Goal: Information Seeking & Learning: Learn about a topic

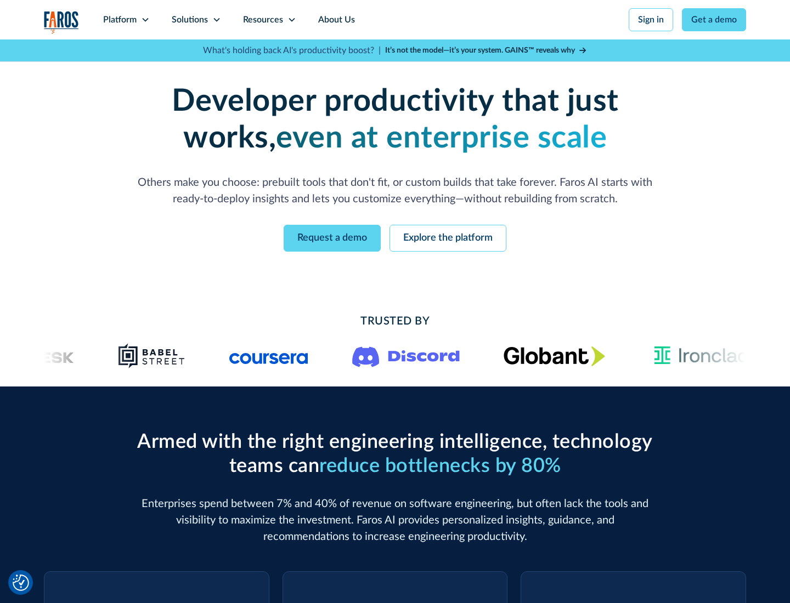
click at [145, 20] on icon at bounding box center [145, 19] width 9 height 9
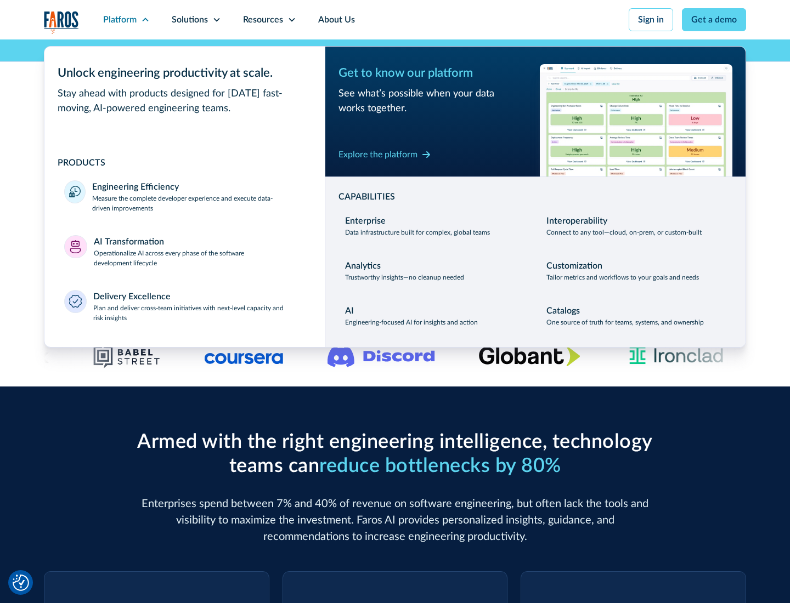
click at [199, 203] on p "Measure the complete developer experience and execute data-driven improvements" at bounding box center [198, 204] width 213 height 20
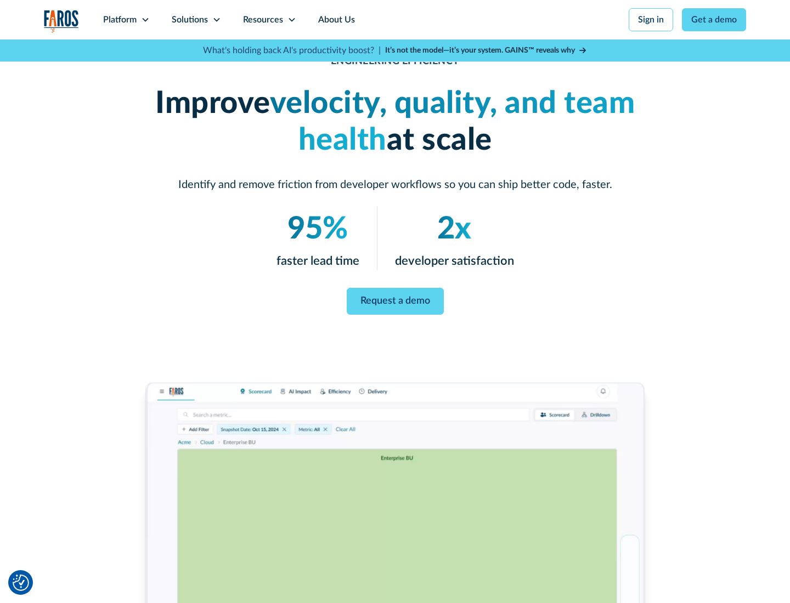
click at [395, 299] on link "Request a demo" at bounding box center [395, 301] width 97 height 27
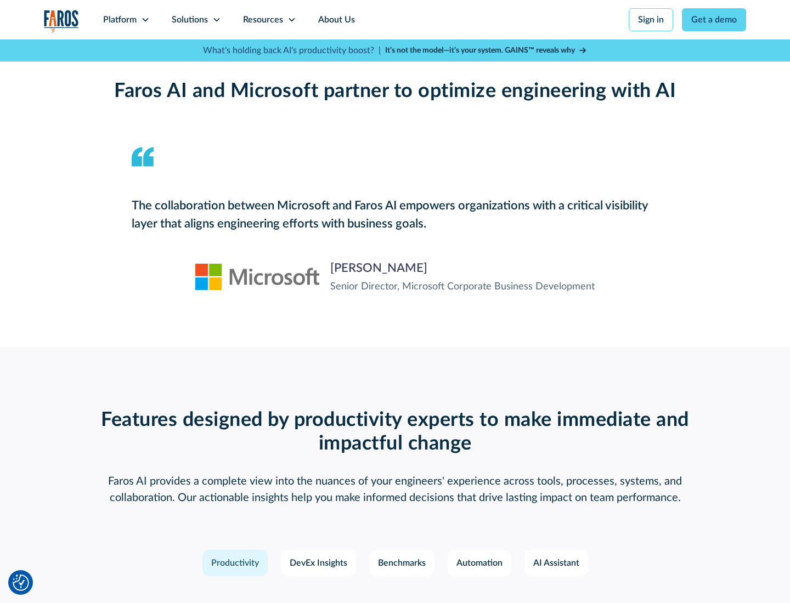
click at [145, 20] on icon at bounding box center [145, 19] width 9 height 9
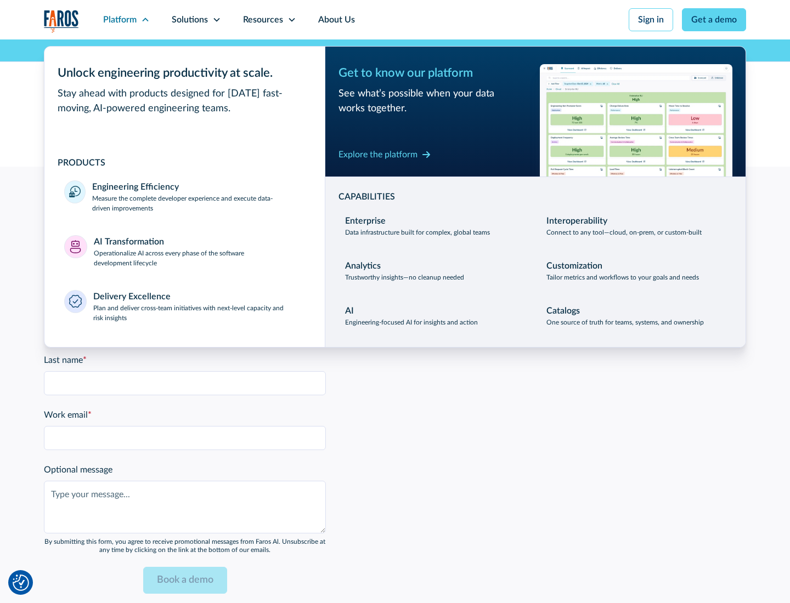
scroll to position [2406, 0]
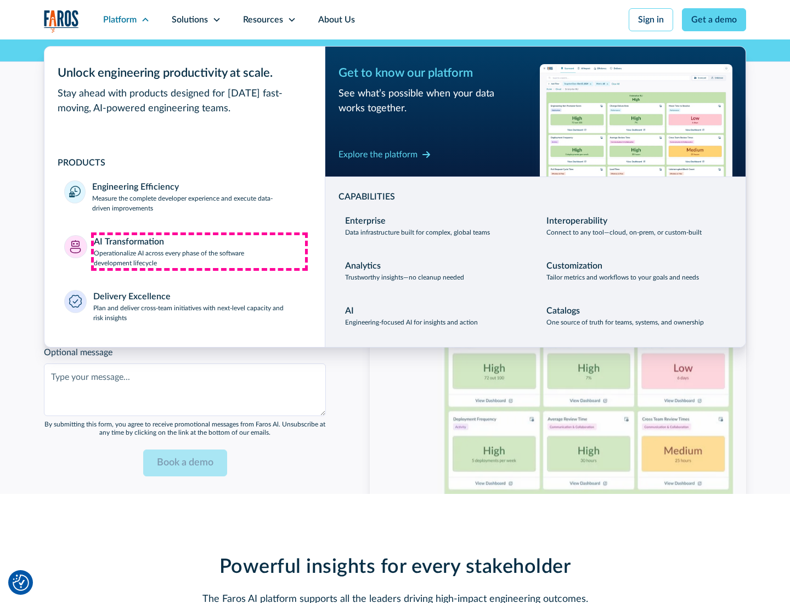
click at [199, 251] on p "Operationalize AI across every phase of the software development lifecycle" at bounding box center [200, 258] width 212 height 20
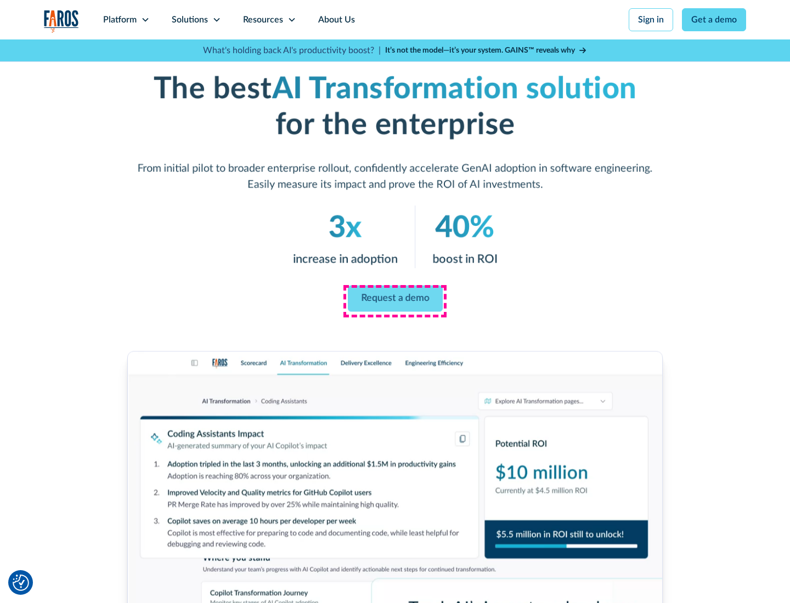
click at [395, 298] on link "Request a demo" at bounding box center [394, 299] width 95 height 26
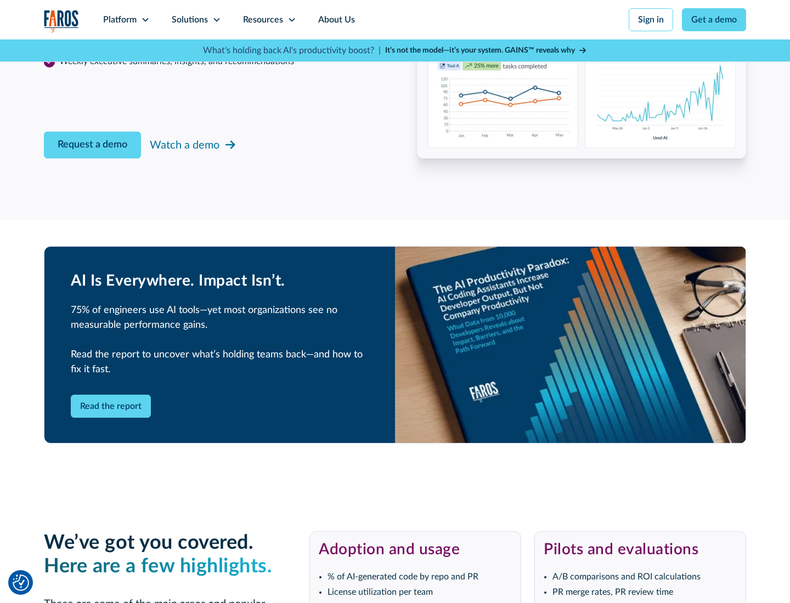
click at [126, 20] on div "Platform" at bounding box center [119, 19] width 33 height 13
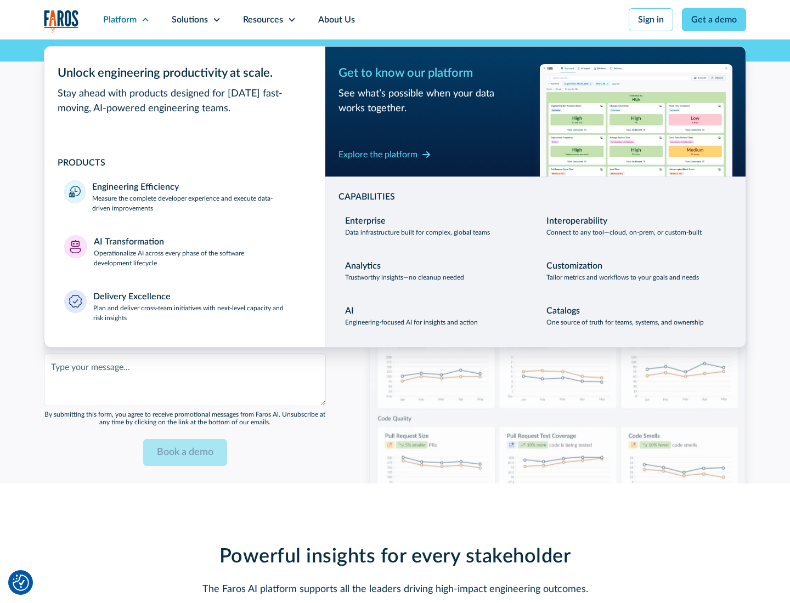
scroll to position [2670, 0]
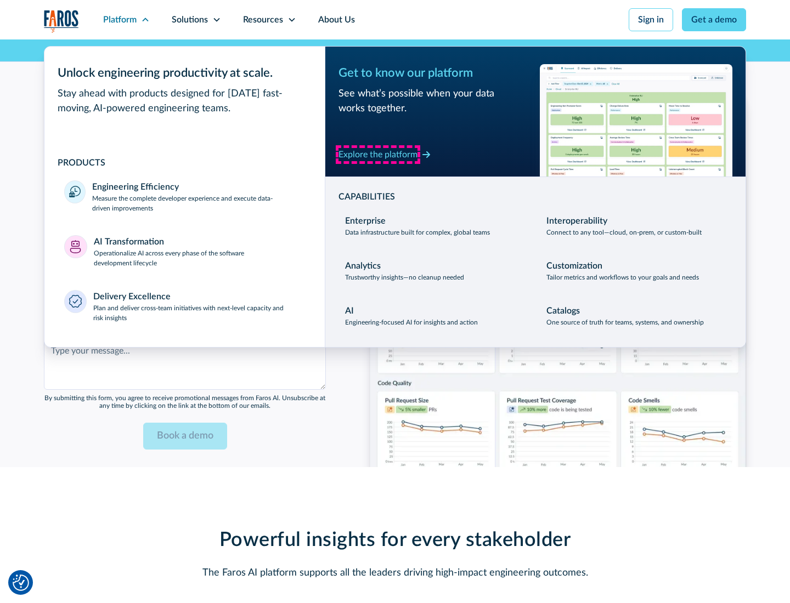
click at [378, 154] on div "Explore the platform" at bounding box center [377, 154] width 79 height 13
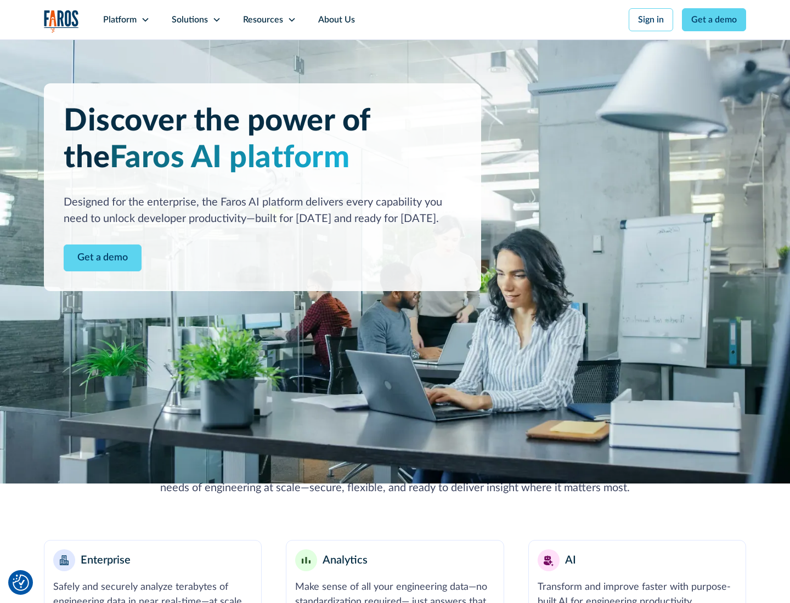
click at [103, 258] on link "Get a demo" at bounding box center [103, 258] width 78 height 27
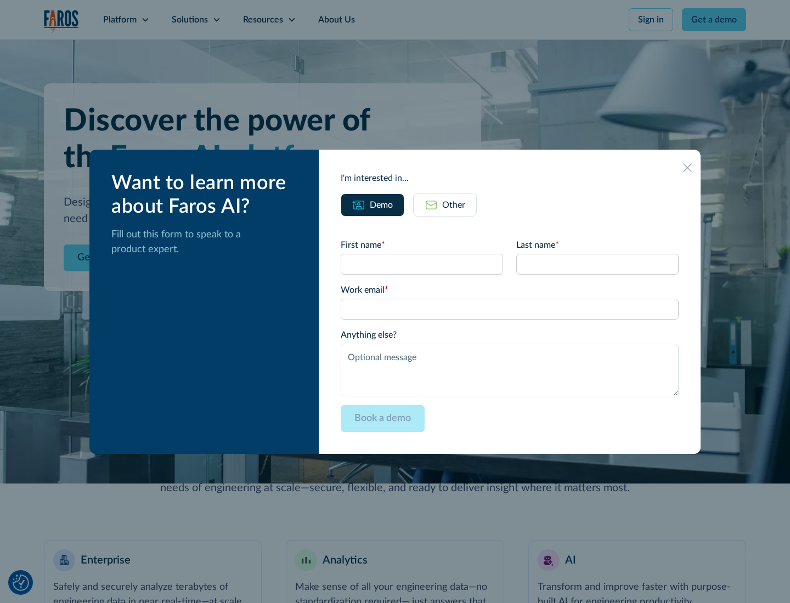
click at [454, 205] on div "Other" at bounding box center [453, 205] width 23 height 13
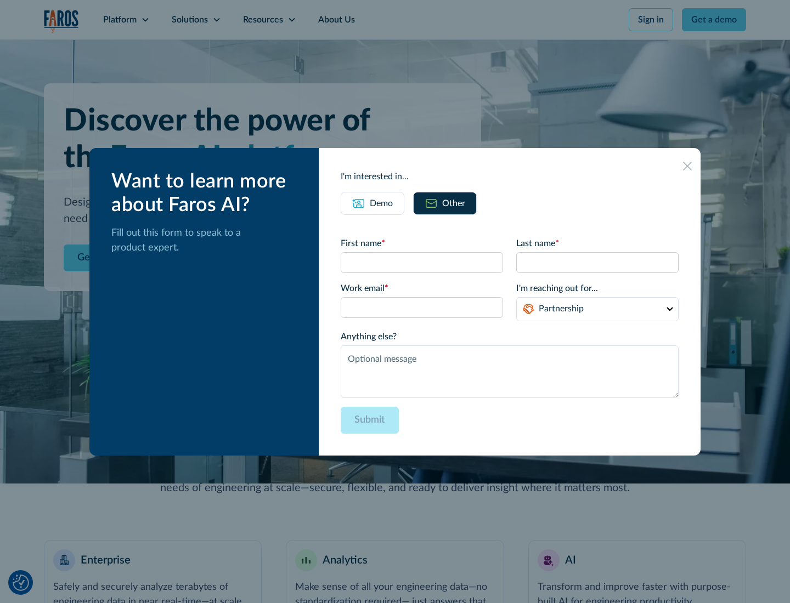
click at [381, 203] on div "Demo" at bounding box center [381, 203] width 23 height 13
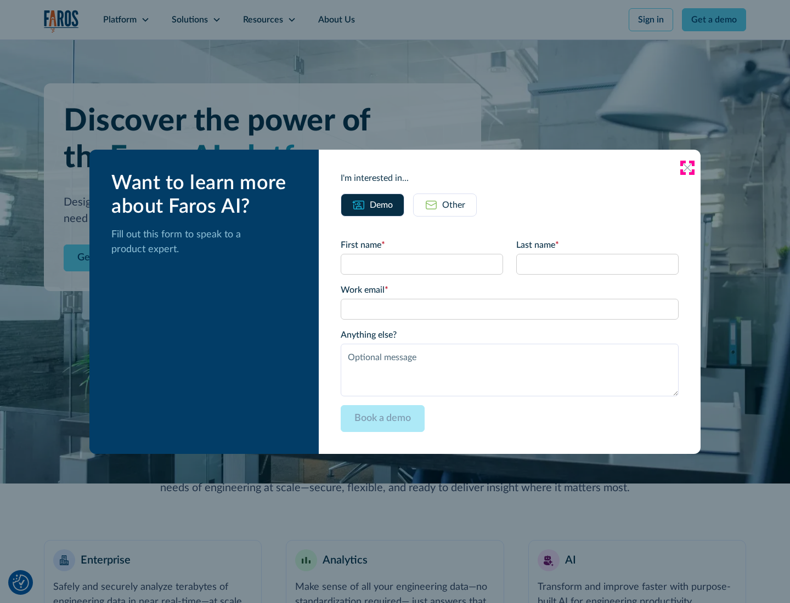
click at [687, 167] on icon at bounding box center [687, 167] width 9 height 9
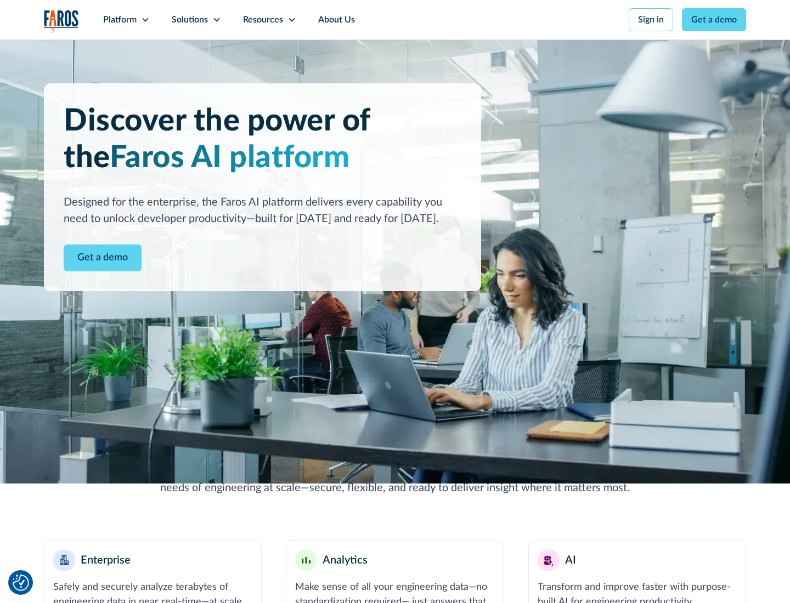
click at [145, 20] on icon at bounding box center [145, 19] width 9 height 9
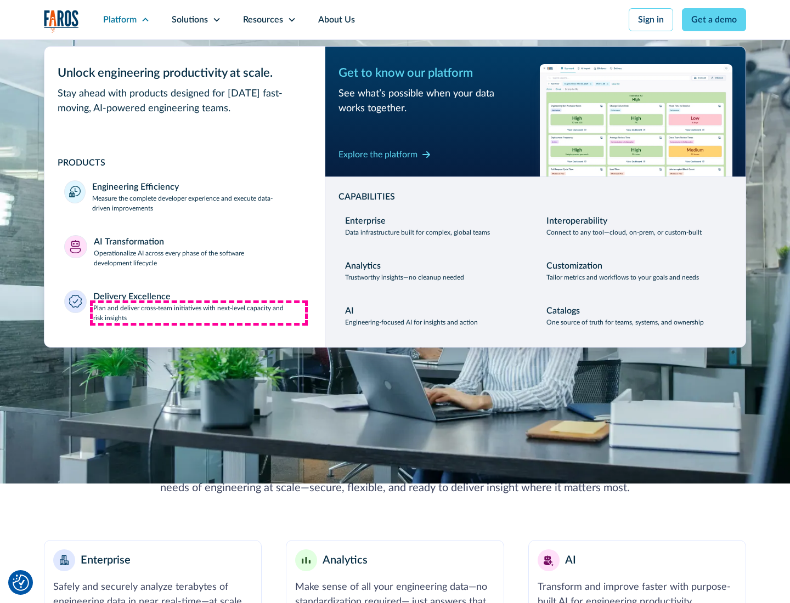
click at [199, 313] on p "Plan and deliver cross-team initiatives with next-level capacity and risk insig…" at bounding box center [199, 313] width 212 height 20
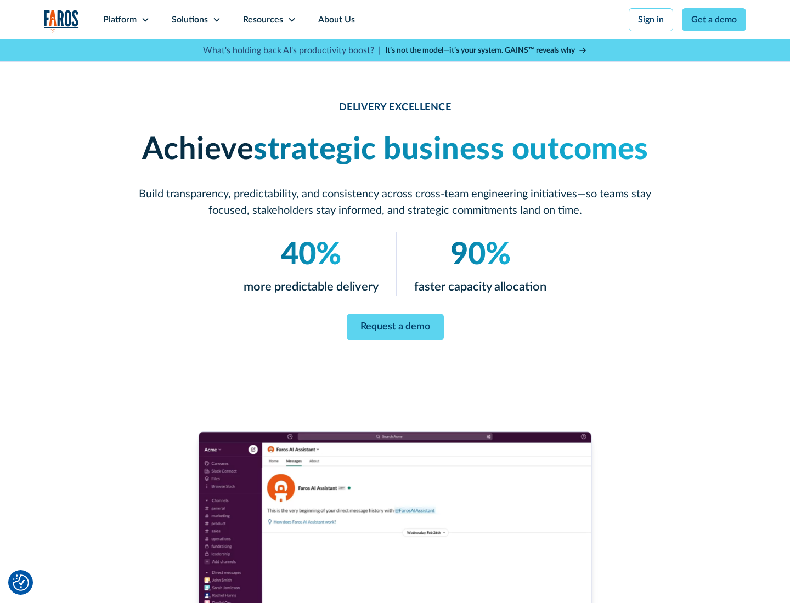
click at [216, 20] on icon at bounding box center [216, 19] width 9 height 9
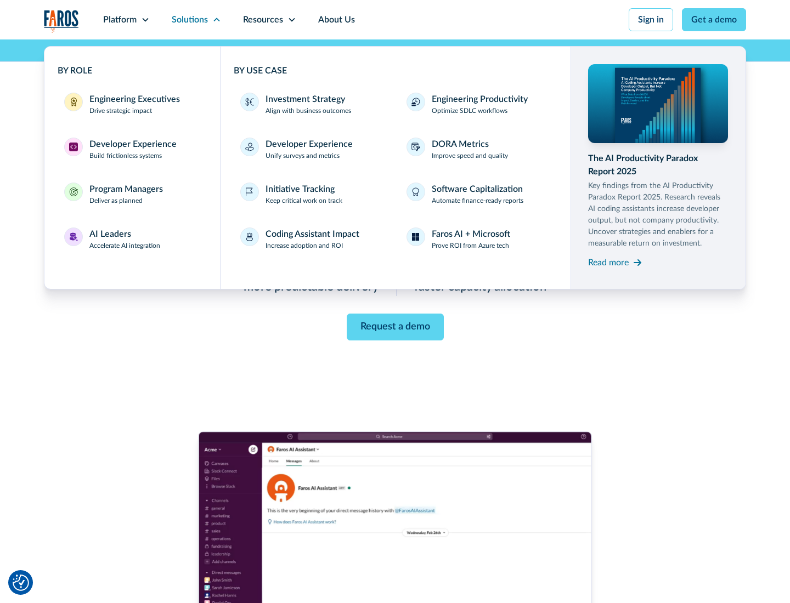
click at [132, 104] on div "Engineering Executives" at bounding box center [134, 99] width 90 height 13
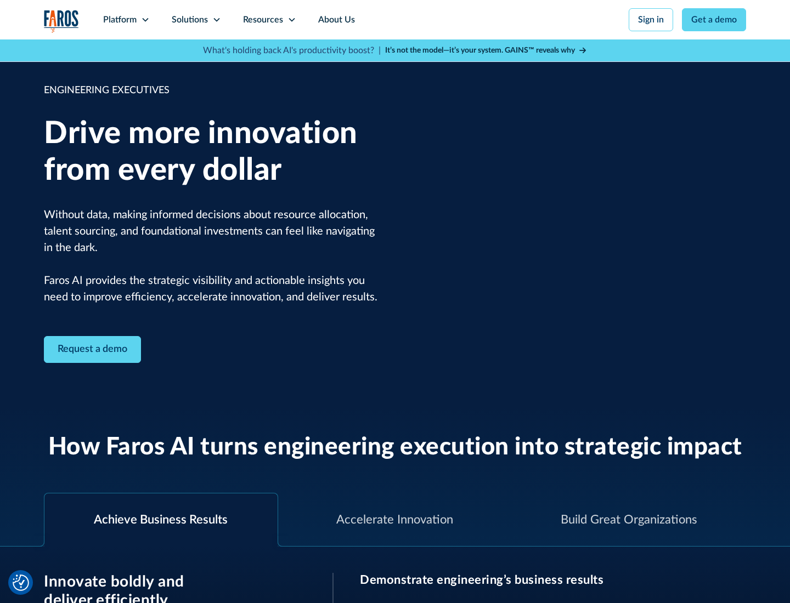
click at [216, 20] on icon at bounding box center [216, 19] width 9 height 9
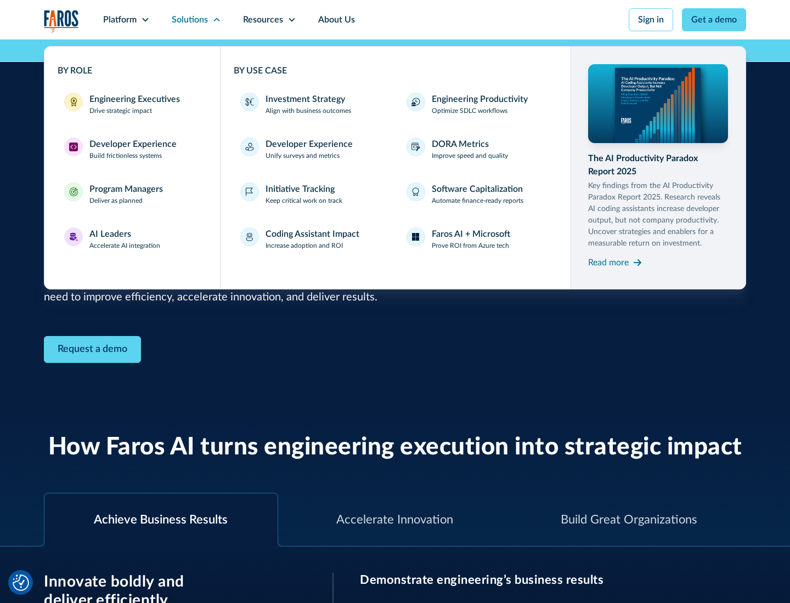
click at [132, 144] on div "Developer Experience" at bounding box center [132, 144] width 87 height 13
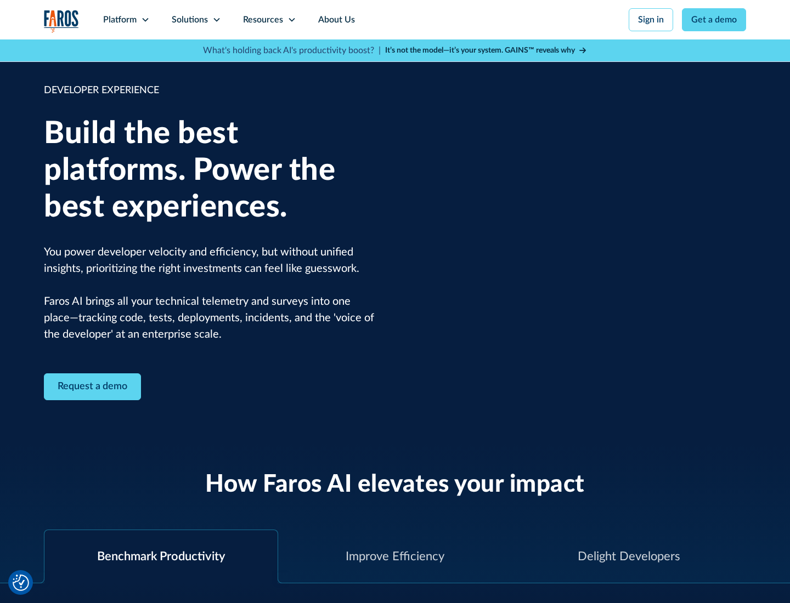
click at [196, 20] on div "Solutions" at bounding box center [190, 19] width 36 height 13
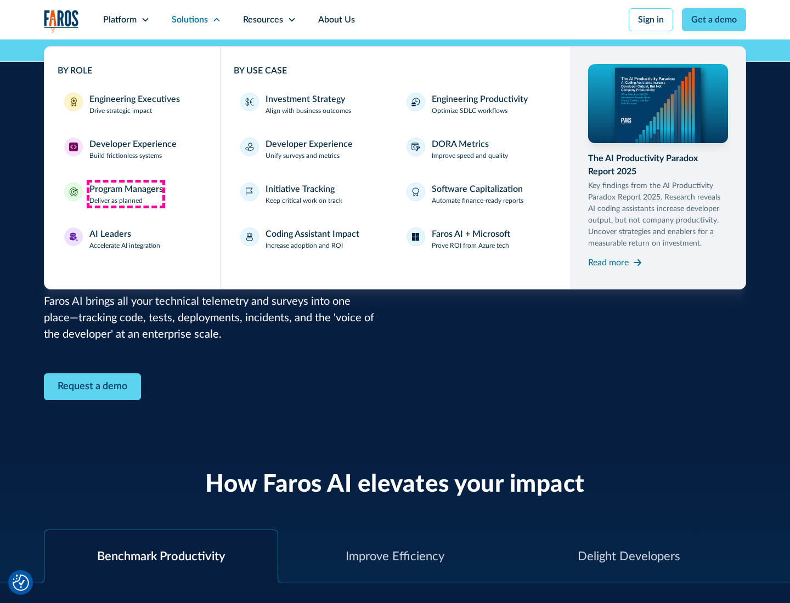
click at [126, 194] on div "Program Managers" at bounding box center [125, 189] width 73 height 13
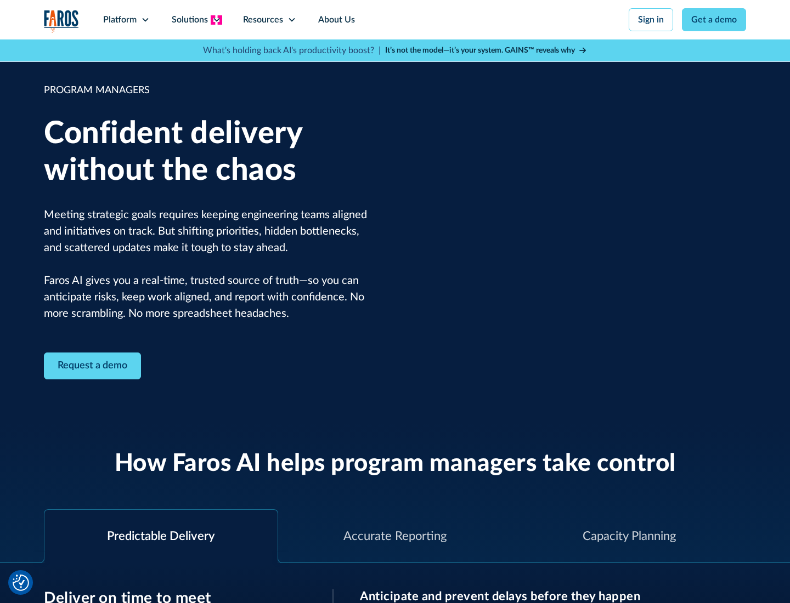
click at [216, 20] on icon at bounding box center [216, 19] width 9 height 9
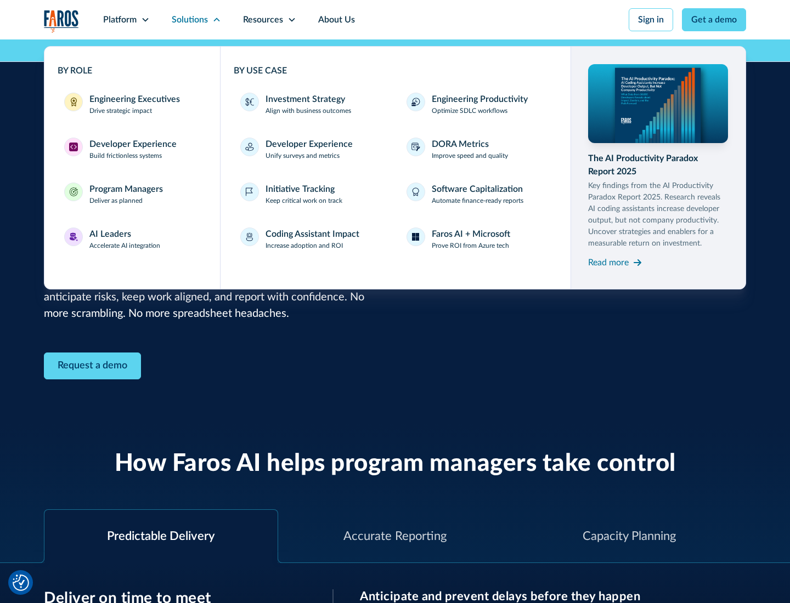
click at [125, 239] on div "AI Leaders" at bounding box center [110, 234] width 42 height 13
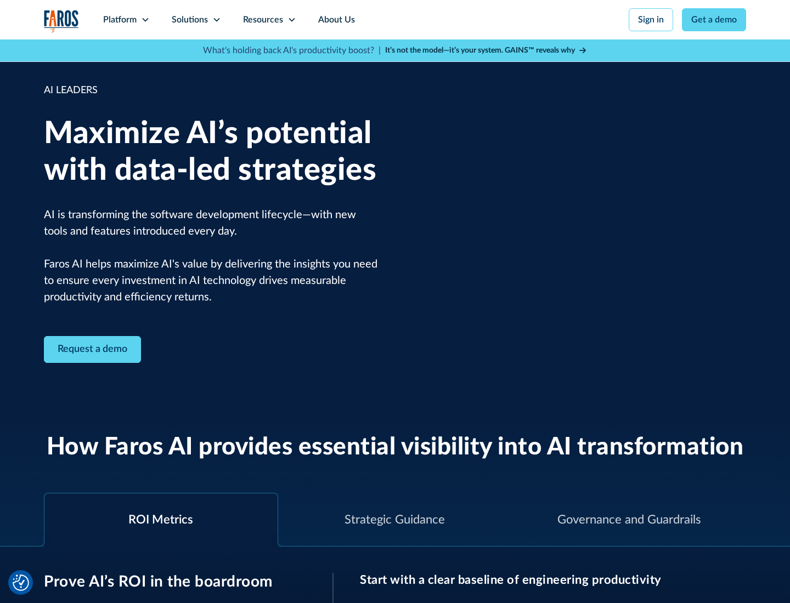
click at [216, 20] on icon at bounding box center [216, 19] width 9 height 9
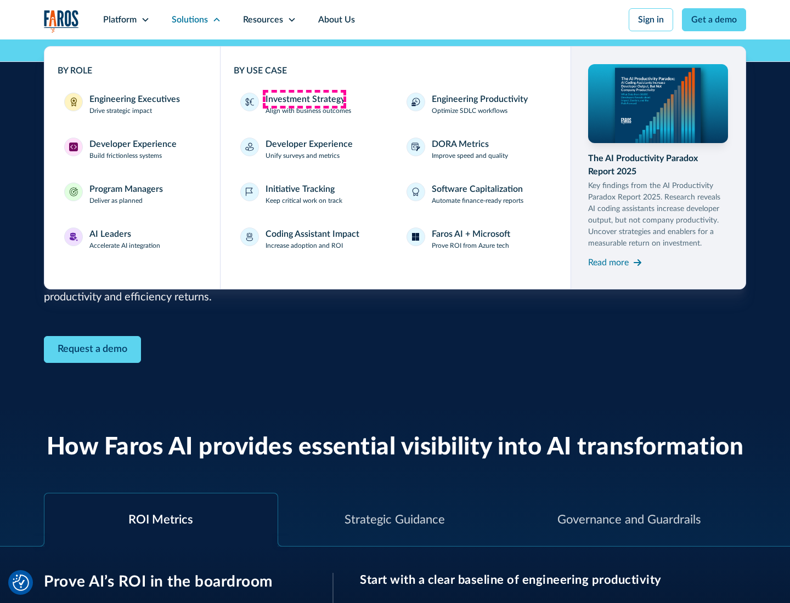
click at [304, 99] on div "Investment Strategy" at bounding box center [305, 99] width 80 height 13
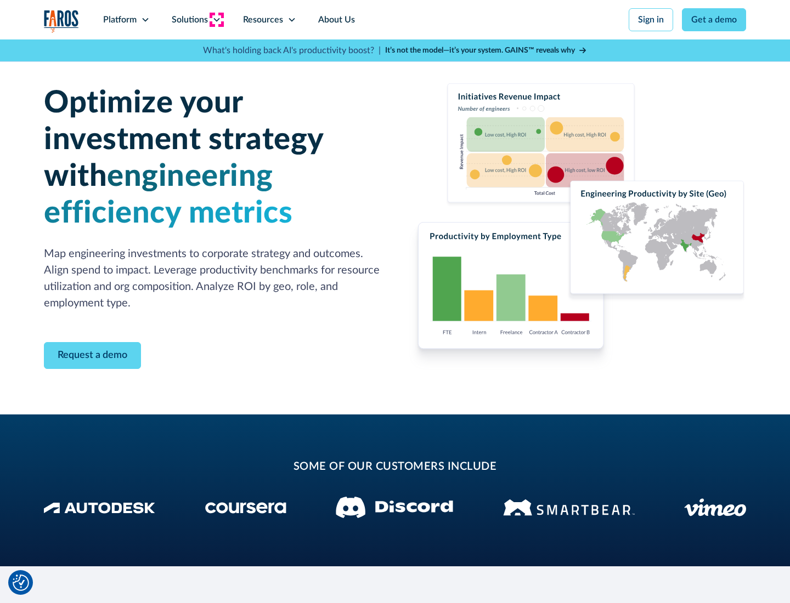
click at [216, 20] on icon at bounding box center [216, 19] width 9 height 9
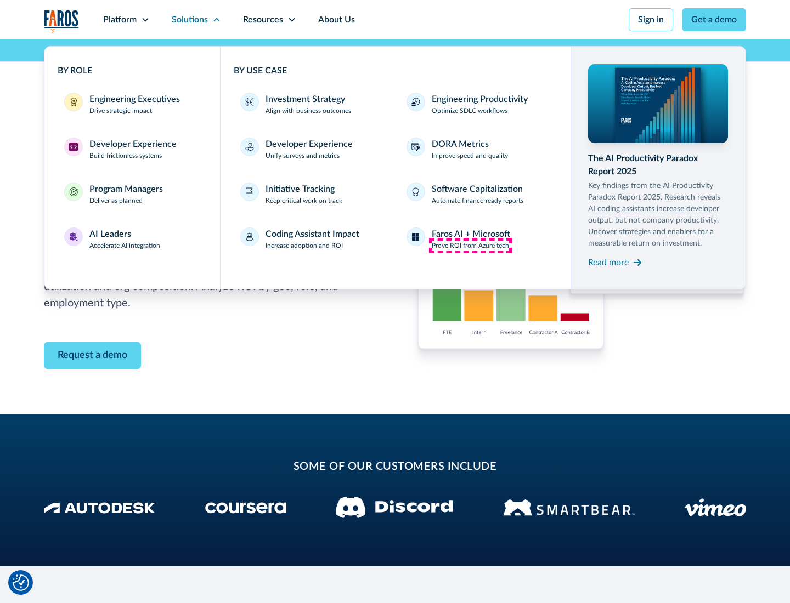
click at [470, 246] on p "Prove ROI from Azure tech" at bounding box center [470, 246] width 77 height 10
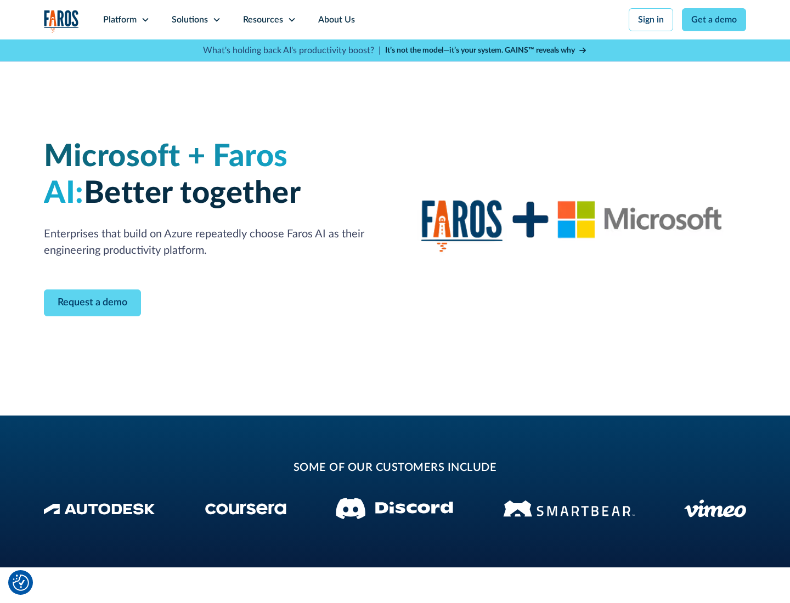
click at [216, 20] on icon at bounding box center [216, 19] width 9 height 9
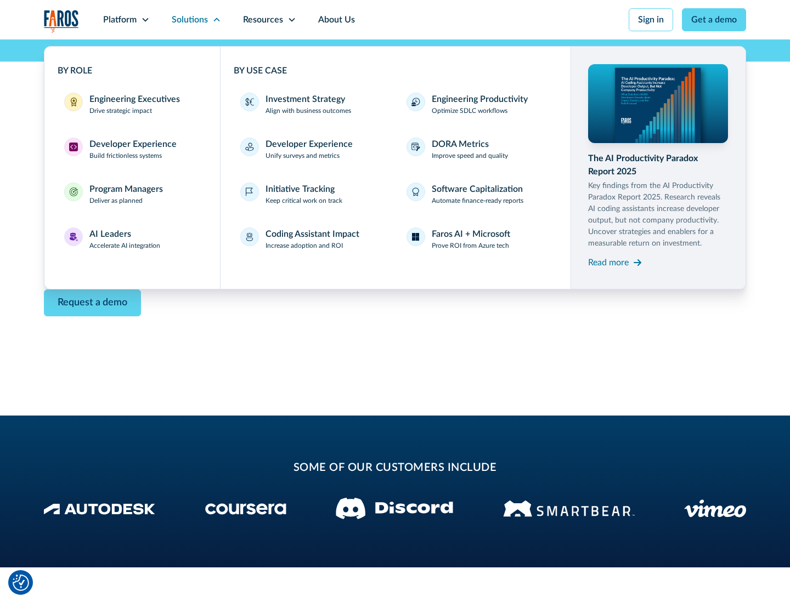
click at [608, 262] on div "Read more" at bounding box center [608, 262] width 41 height 13
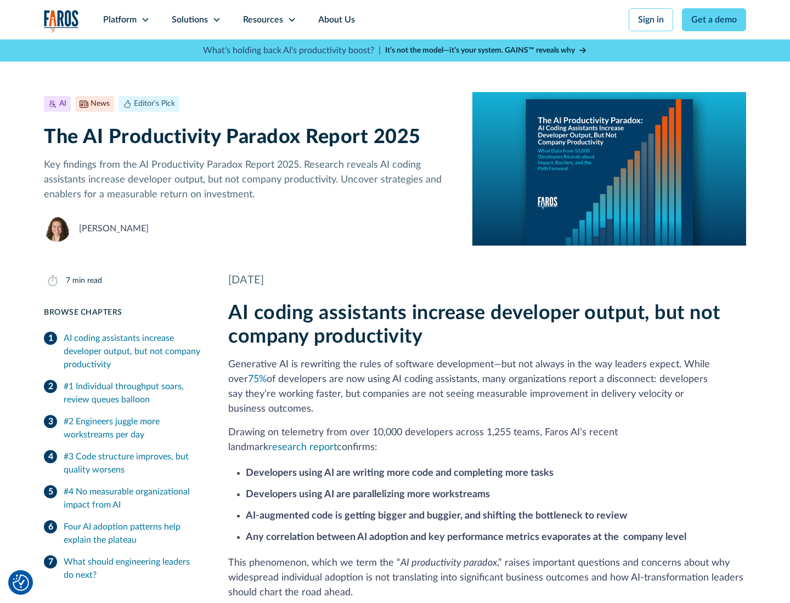
click at [291, 20] on icon at bounding box center [291, 19] width 9 height 9
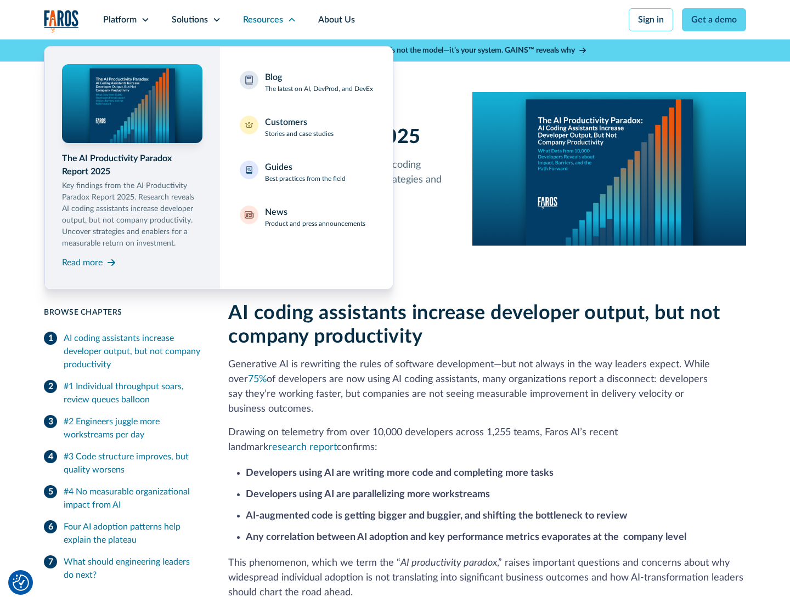
click at [319, 82] on div "Blog The latest on AI, DevProd, and DevEx" at bounding box center [319, 82] width 108 height 23
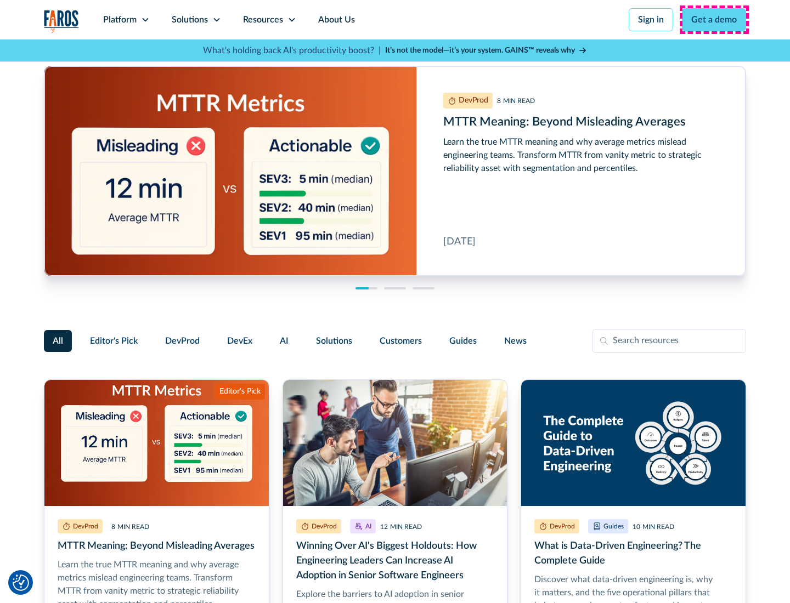
click at [714, 20] on link "Get a demo" at bounding box center [714, 19] width 64 height 23
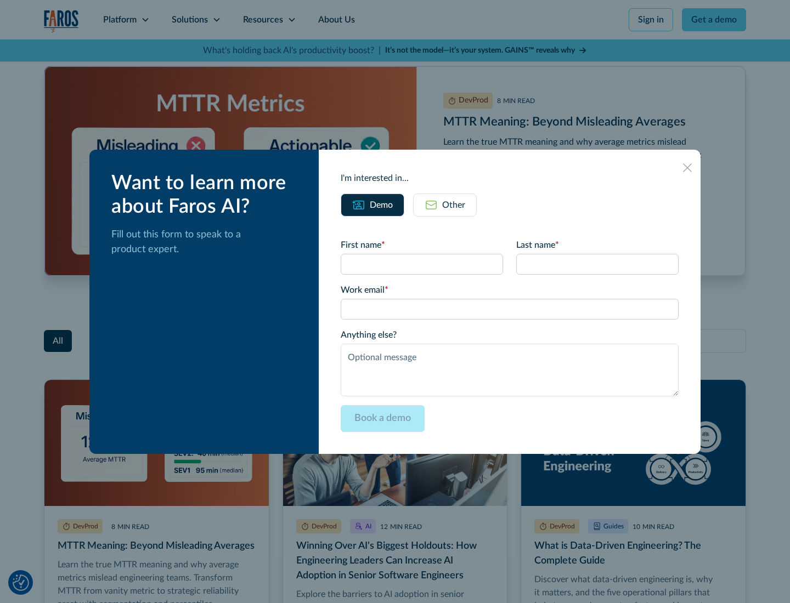
click at [445, 205] on div "Other" at bounding box center [453, 205] width 23 height 13
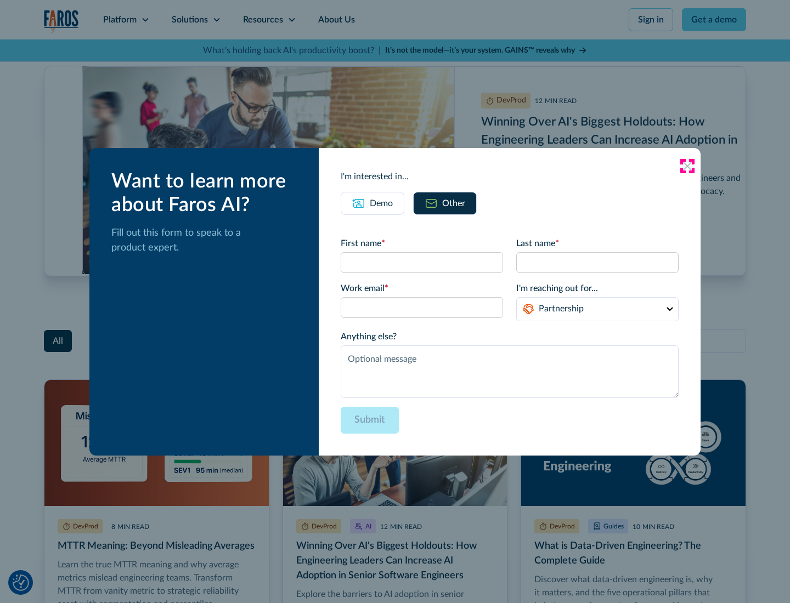
click at [687, 166] on icon at bounding box center [687, 166] width 9 height 9
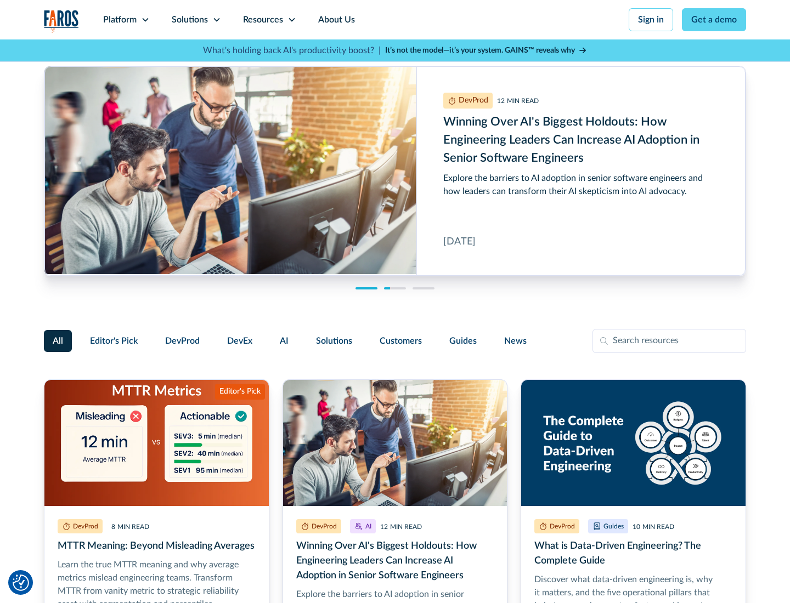
click at [335, 20] on link "About Us" at bounding box center [336, 19] width 59 height 39
